Goal: Navigation & Orientation: Go to known website

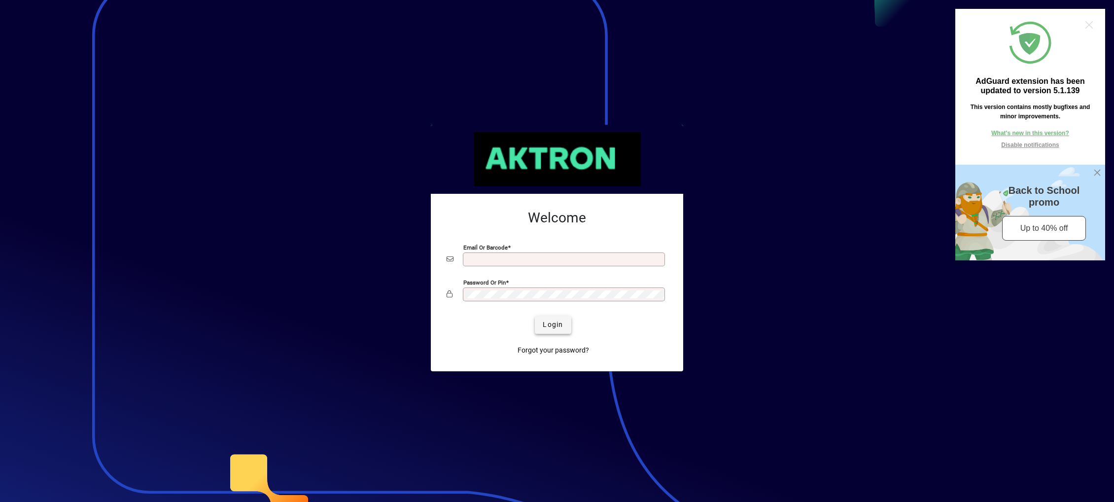
type input "**********"
click at [558, 320] on span "Login" at bounding box center [553, 324] width 20 height 10
